Goal: Information Seeking & Learning: Find specific fact

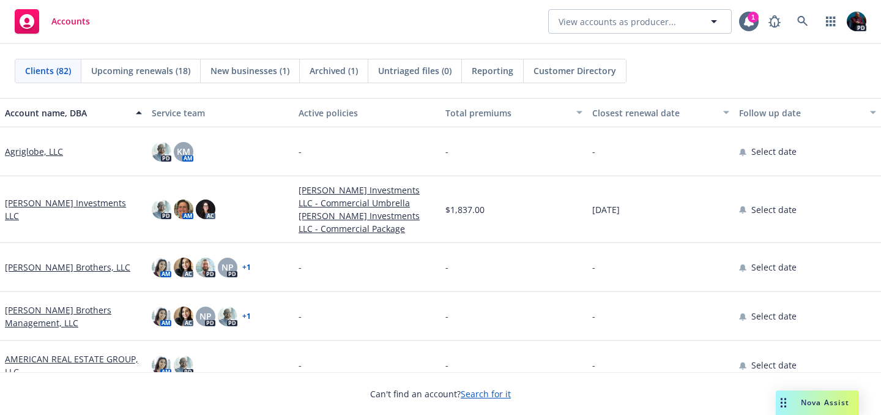
click at [789, 403] on div "Drag to move" at bounding box center [782, 402] width 15 height 24
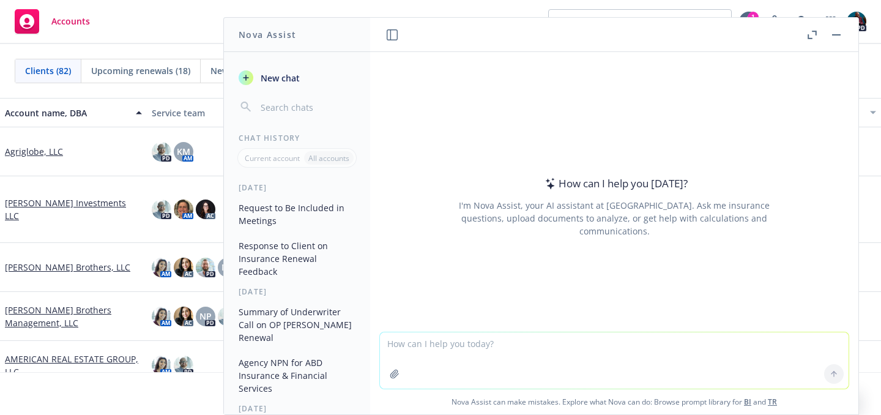
click at [581, 341] on textarea at bounding box center [614, 360] width 468 height 56
type textarea "what is the NAICS code for a staffing company in [GEOGRAPHIC_DATA]?"
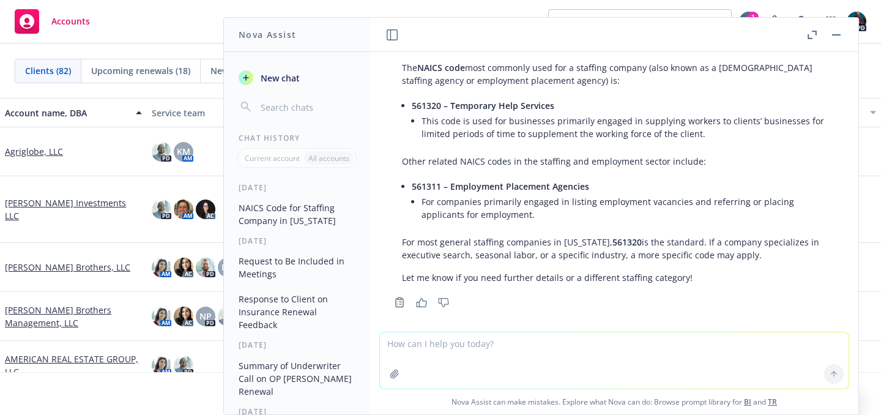
scroll to position [51, 0]
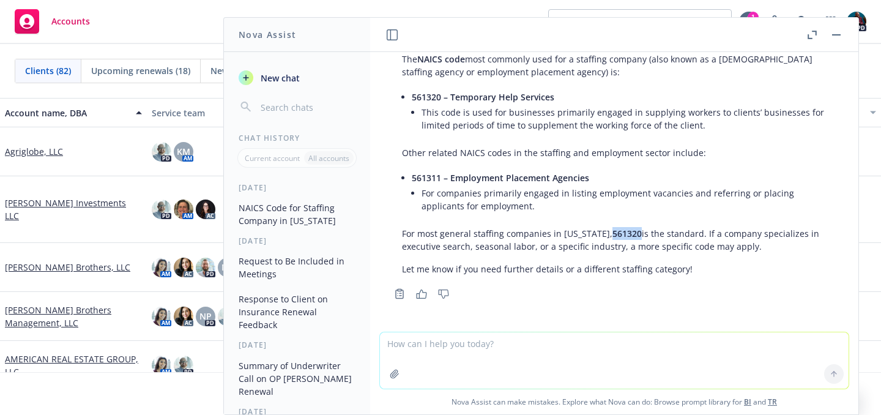
drag, startPoint x: 630, startPoint y: 230, endPoint x: 601, endPoint y: 232, distance: 29.4
click at [601, 232] on p "For most general staffing companies in [US_STATE], 561320 is the standard. If a…" at bounding box center [614, 240] width 424 height 26
copy span "561320"
drag, startPoint x: 550, startPoint y: 97, endPoint x: 451, endPoint y: 97, distance: 99.1
click at [451, 97] on span "561320 – Temporary Help Services" at bounding box center [483, 97] width 142 height 12
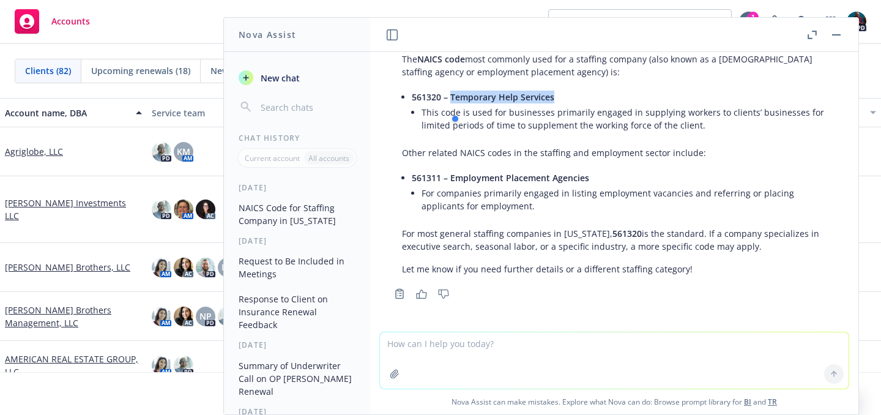
copy span "Temporary Help Services"
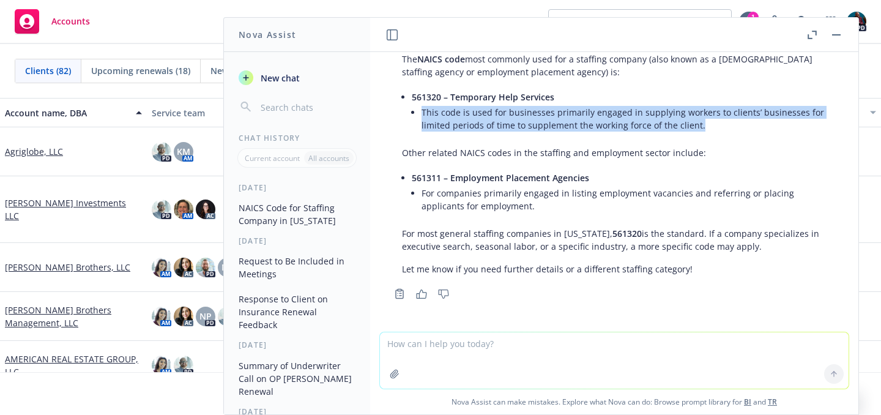
drag, startPoint x: 696, startPoint y: 127, endPoint x: 420, endPoint y: 111, distance: 276.8
click at [420, 111] on li "561320 – Temporary Help Services This code is used for businesses primarily eng…" at bounding box center [619, 112] width 415 height 48
copy li "This code is used for businesses primarily engaged in supplying workers to clie…"
